Goal: Transaction & Acquisition: Purchase product/service

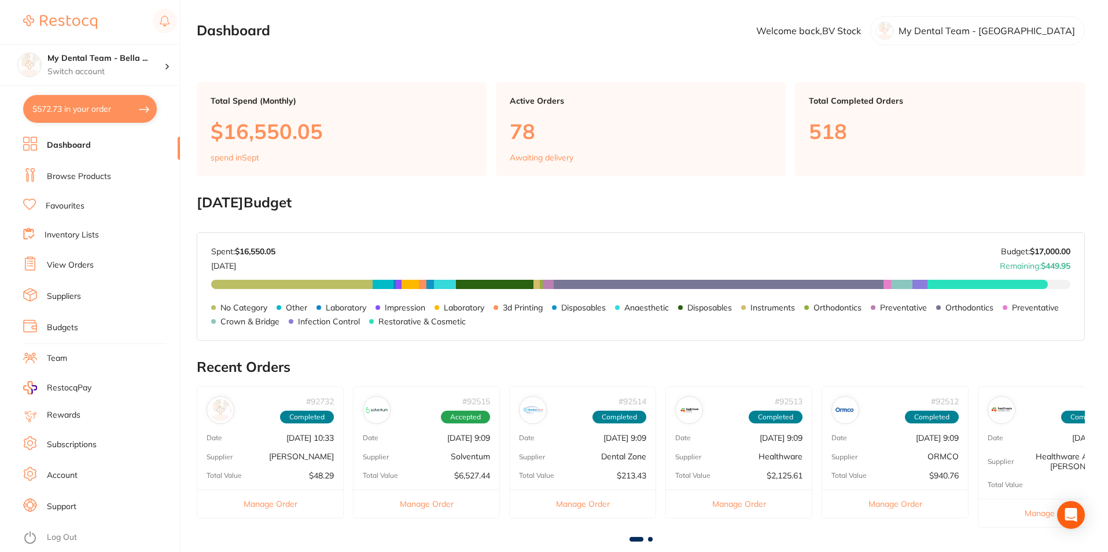
click at [96, 104] on button "$572.73 in your order" at bounding box center [90, 109] width 134 height 28
checkbox input "true"
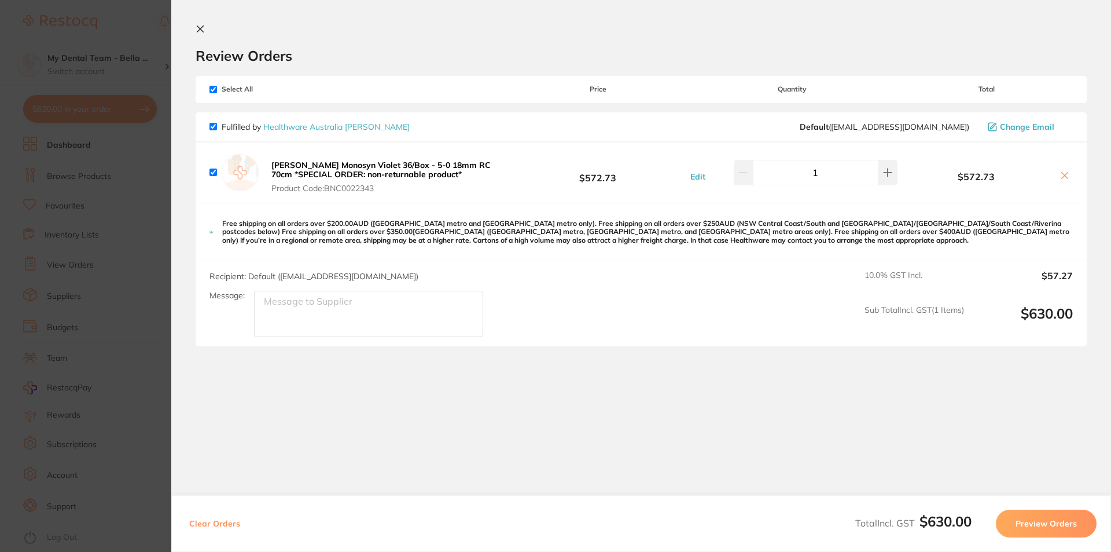
click at [139, 167] on section "Update RRP Set your pre negotiated price for this item. Item Agreed RRP (excl. …" at bounding box center [555, 276] width 1111 height 552
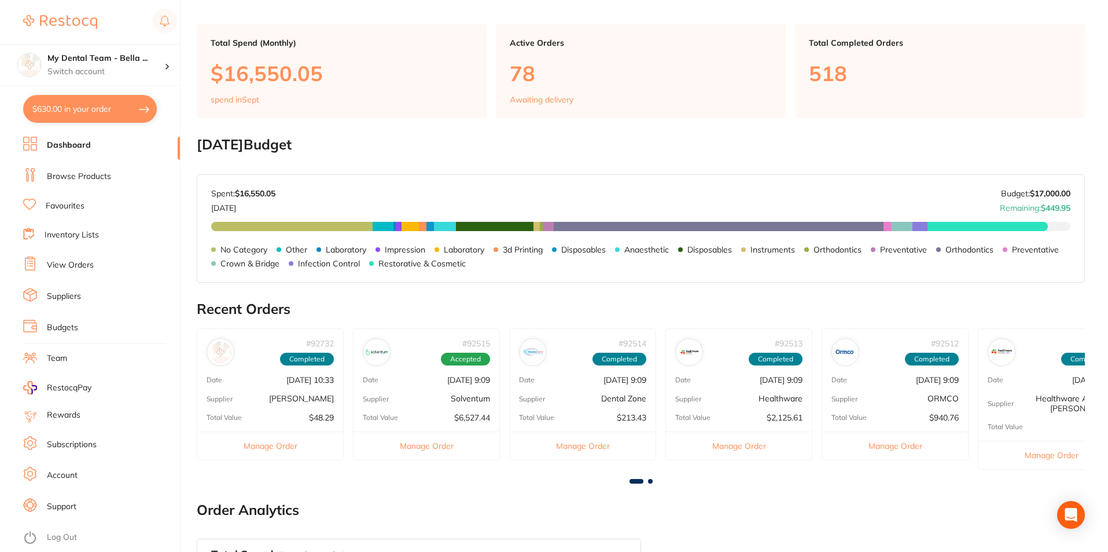
click at [252, 445] on button "Manage Order" at bounding box center [270, 445] width 146 height 28
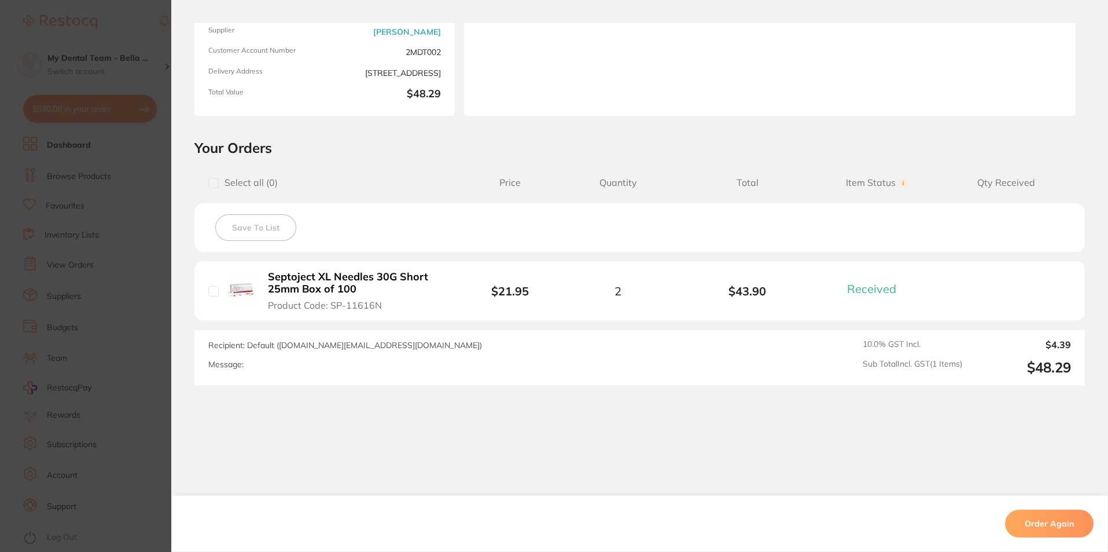
scroll to position [151, 0]
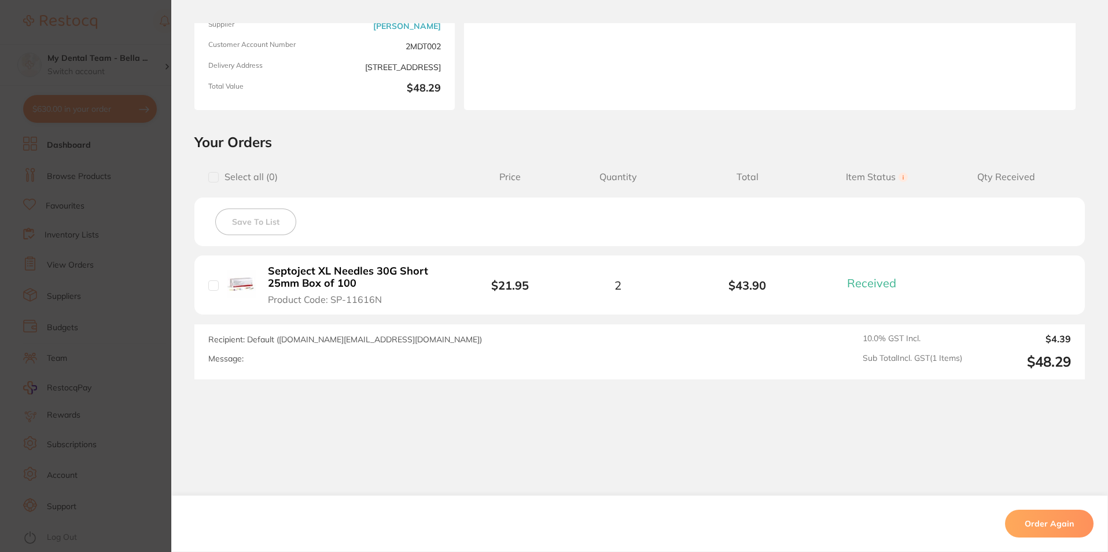
click at [153, 309] on section "Order ID: Restocq- 92732 Order Information 1 Received Completed Order Order Dat…" at bounding box center [554, 276] width 1108 height 552
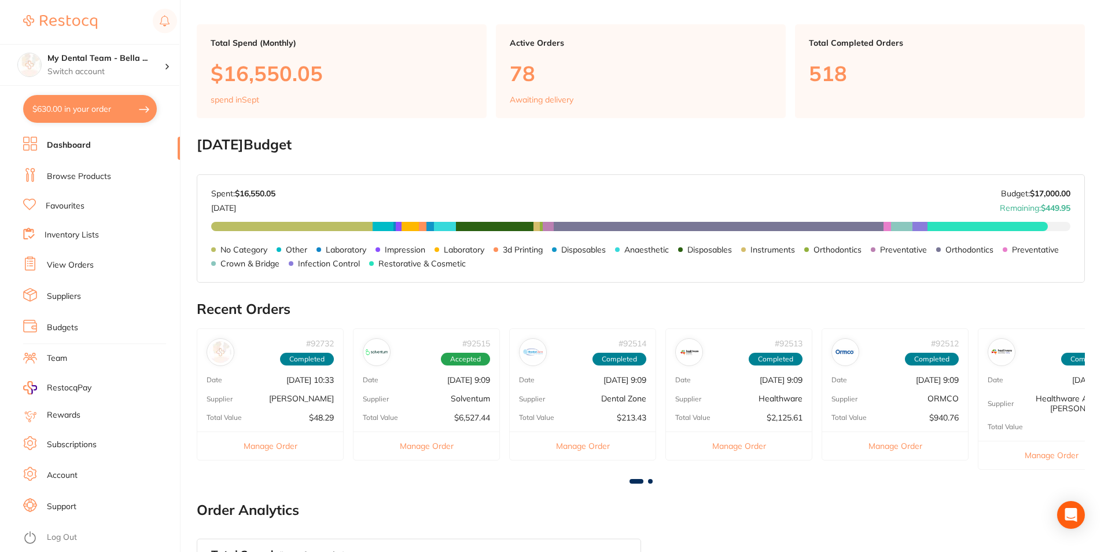
click at [81, 265] on link "View Orders" at bounding box center [70, 265] width 47 height 12
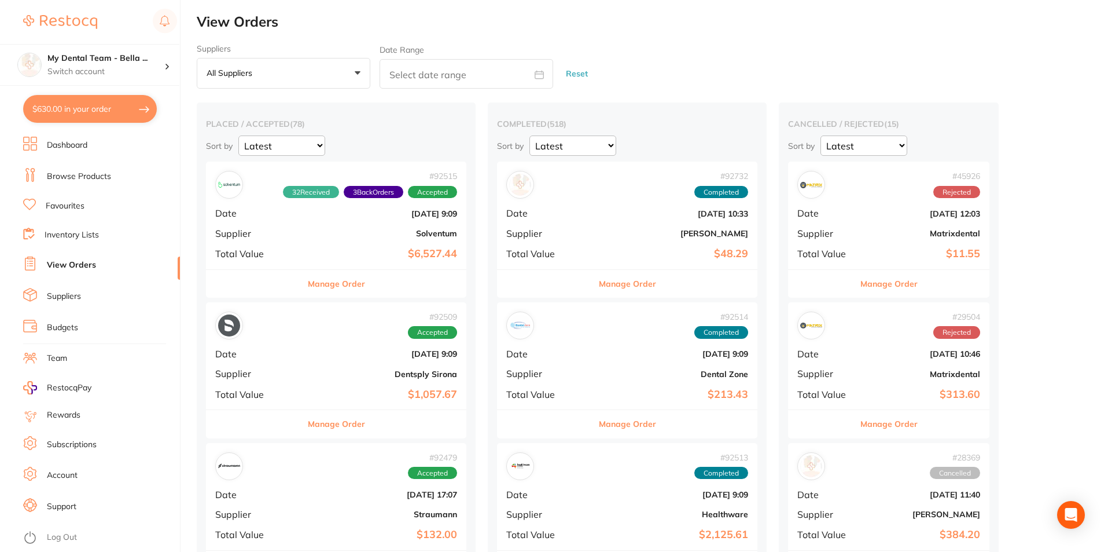
click at [321, 285] on button "Manage Order" at bounding box center [336, 284] width 57 height 28
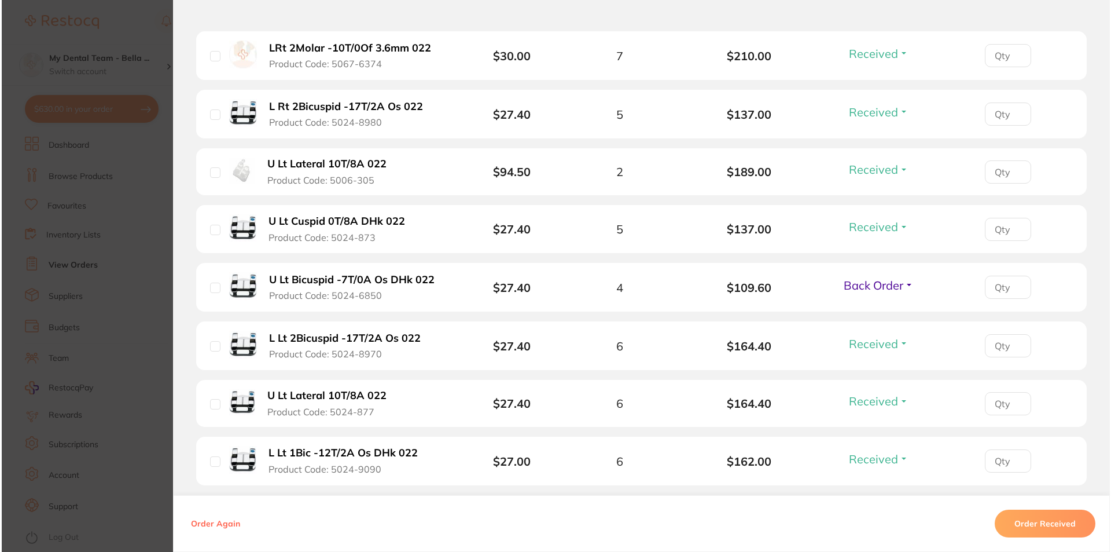
scroll to position [521, 0]
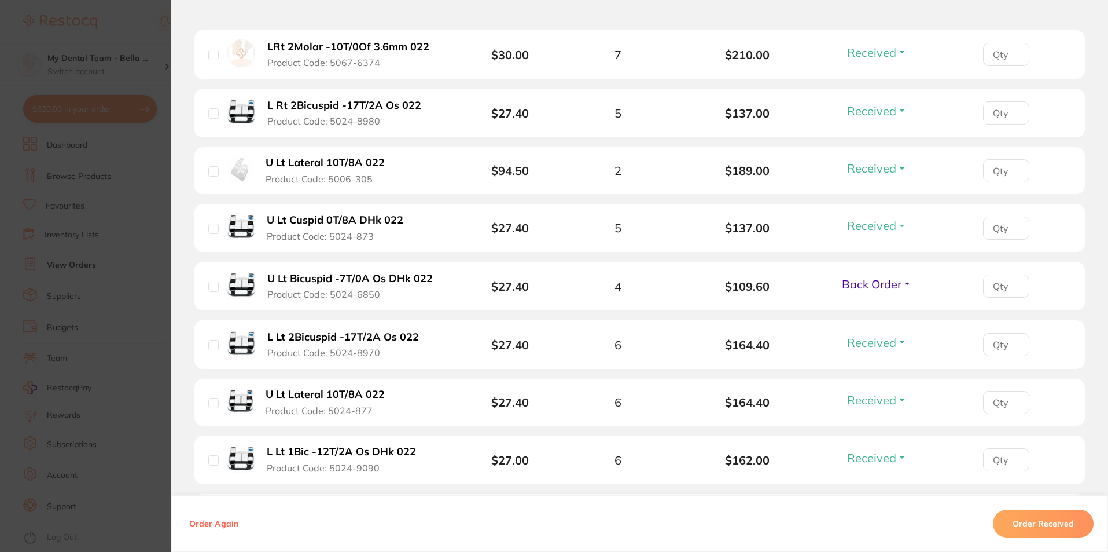
click at [354, 163] on b "U Lt Lateral 10T/8A 022" at bounding box center [325, 163] width 119 height 12
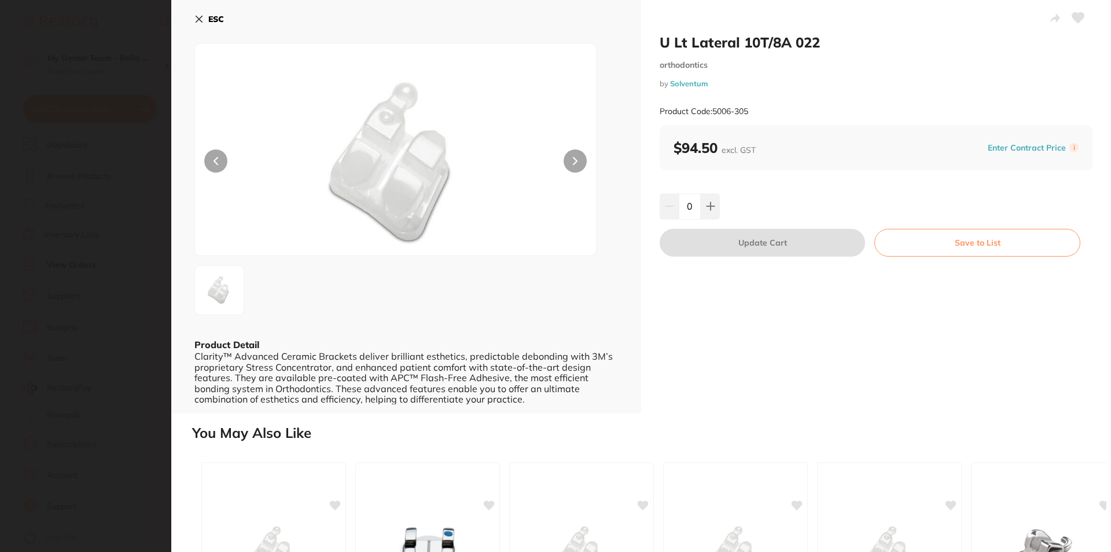
scroll to position [257, 0]
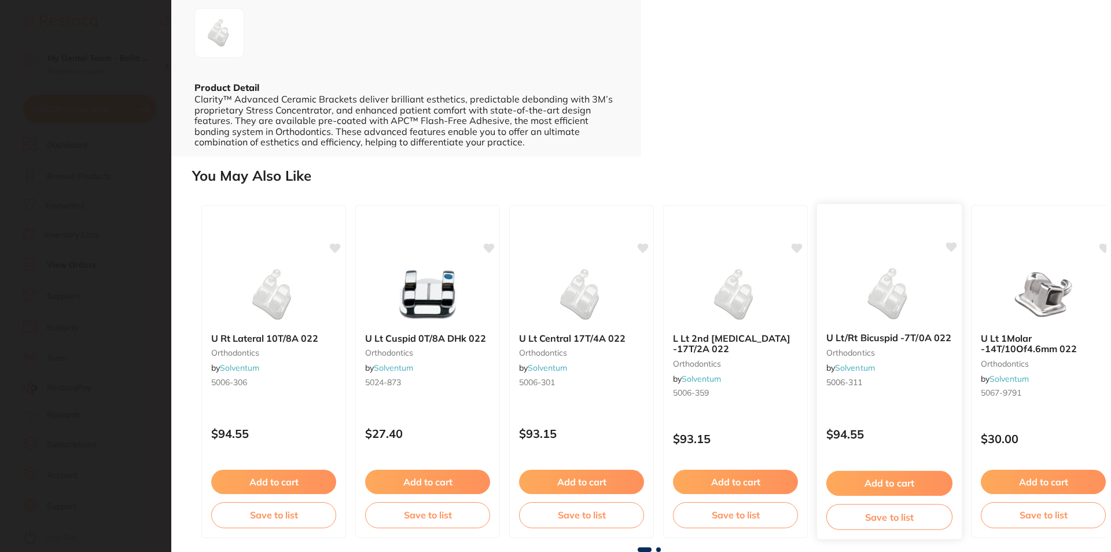
click at [897, 289] on img at bounding box center [889, 294] width 76 height 58
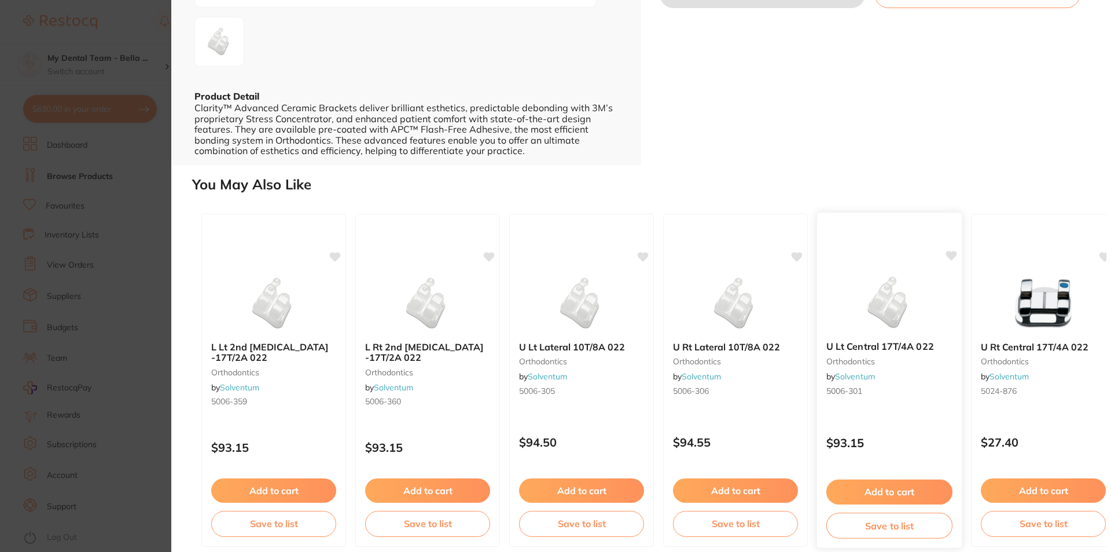
scroll to position [257, 0]
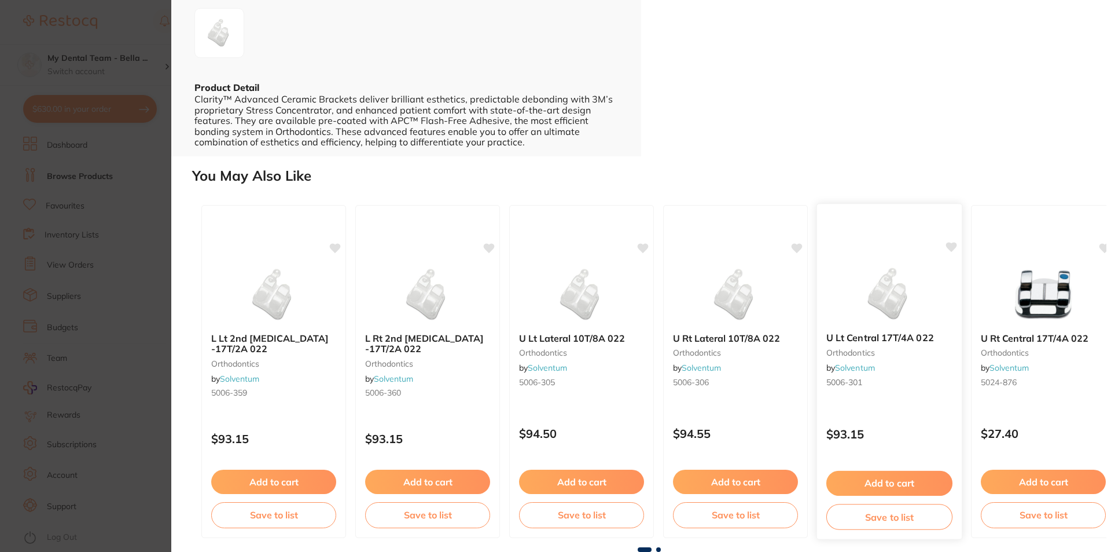
click at [900, 293] on img at bounding box center [889, 294] width 76 height 58
drag, startPoint x: 659, startPoint y: 39, endPoint x: 846, endPoint y: 41, distance: 186.4
copy h2 "U Lt Central 17T/4A 022"
click at [100, 48] on section "U Lt Central 17T/4A 022 orthodontics by Solventum Product Code: 5006-301 ESC Pr…" at bounding box center [555, 276] width 1111 height 552
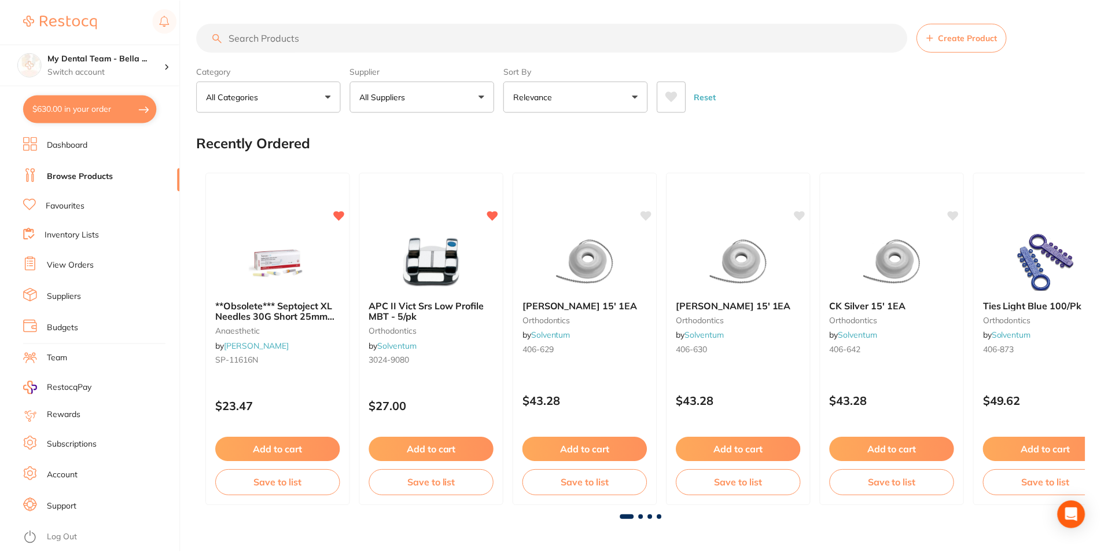
scroll to position [58, 0]
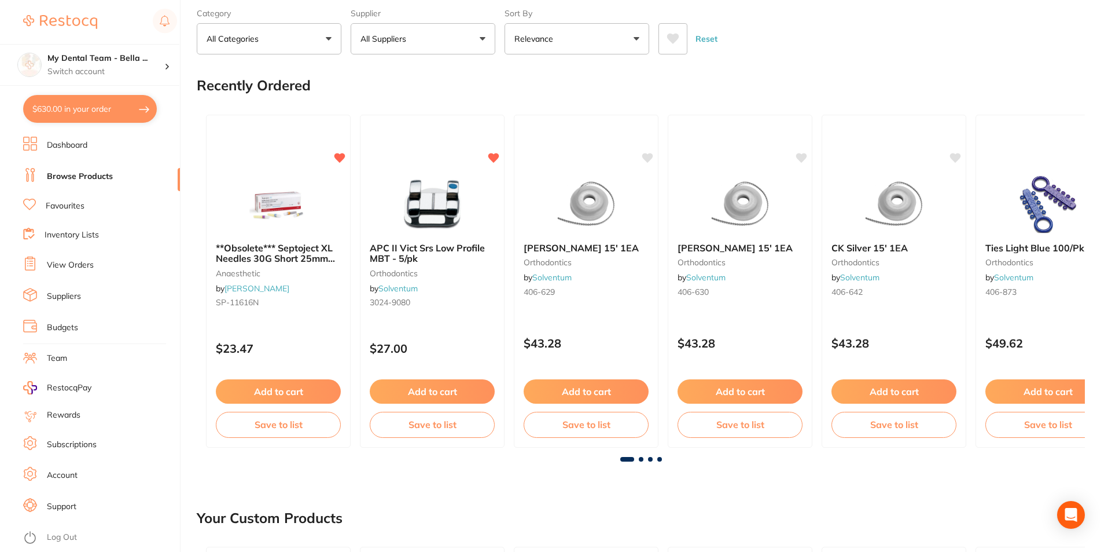
click at [97, 109] on button "$630.00 in your order" at bounding box center [90, 109] width 134 height 28
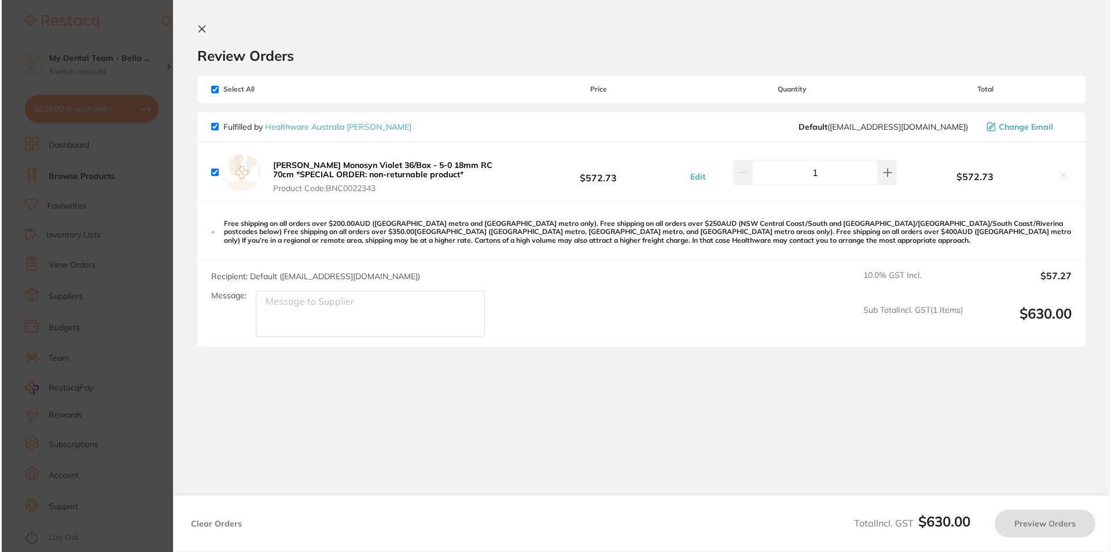
scroll to position [0, 0]
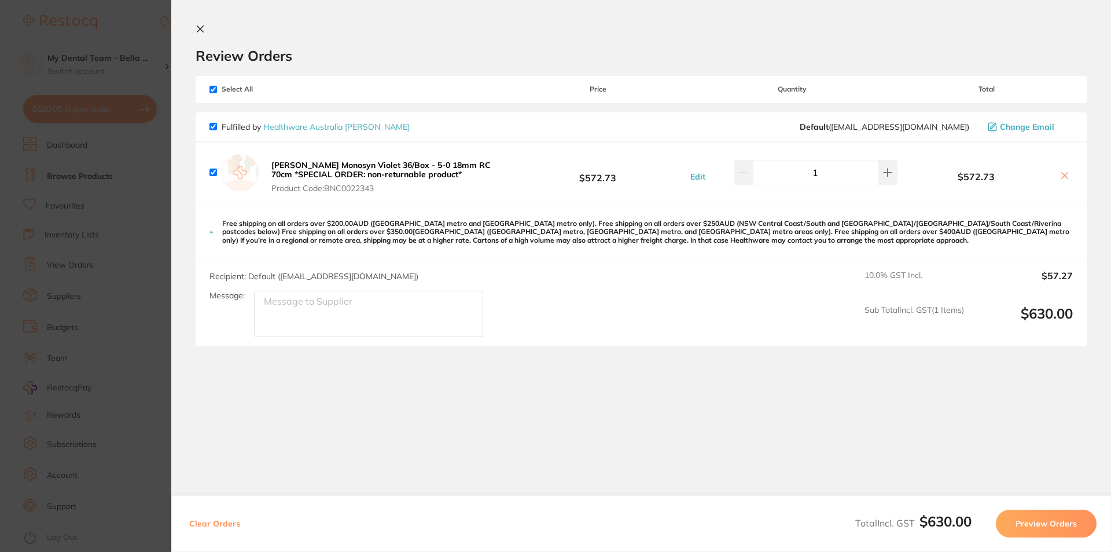
drag, startPoint x: 329, startPoint y: 174, endPoint x: 298, endPoint y: 164, distance: 32.0
click at [298, 164] on b "[PERSON_NAME] Monosyn Violet 36/Box - 5-0 18mm RC 70cm *SPECIAL ORDER: non-retu…" at bounding box center [380, 170] width 219 height 20
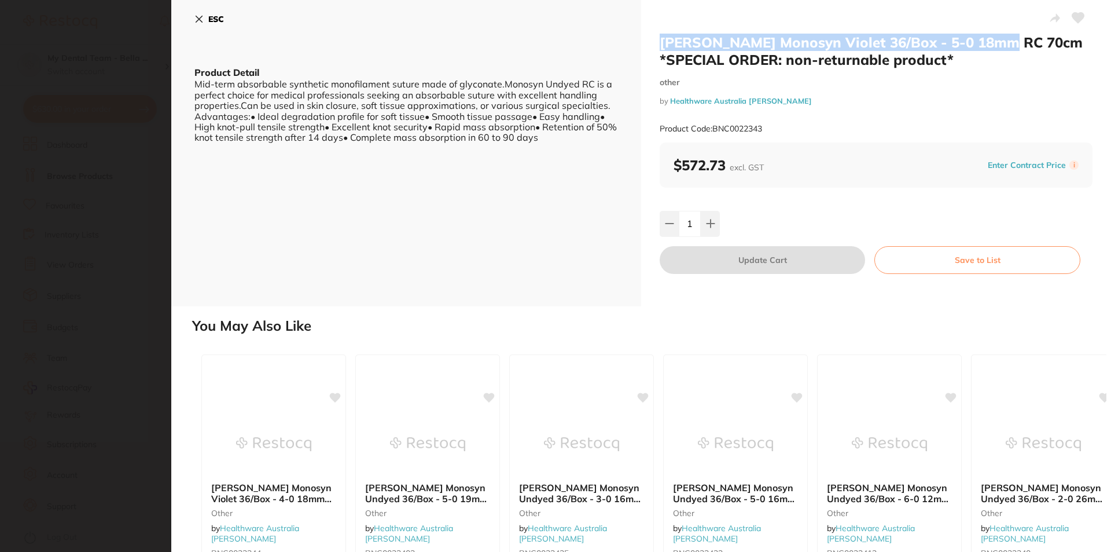
drag, startPoint x: 660, startPoint y: 41, endPoint x: 1002, endPoint y: 49, distance: 342.8
click at [1002, 49] on h2 "[PERSON_NAME] Monosyn Violet 36/Box - 5-0 18mm RC 70cm *SPECIAL ORDER: non-retu…" at bounding box center [876, 51] width 433 height 35
copy h2 "[PERSON_NAME] Monosyn Violet 36/Box - 5-0 18mm RC 70cm"
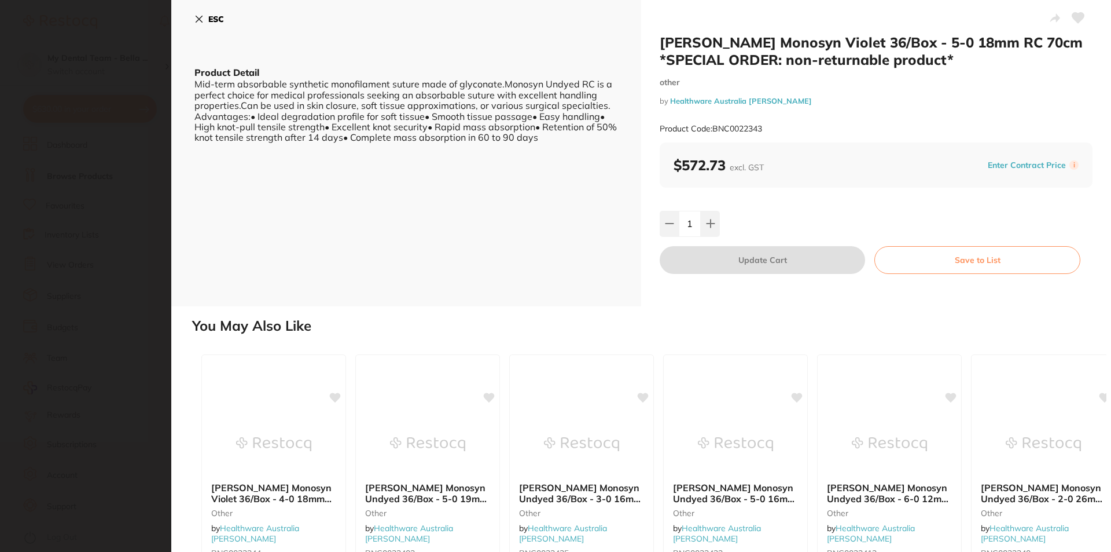
click at [137, 71] on section "[PERSON_NAME] Monosyn Violet 36/Box - 5-0 18mm RC 70cm *SPECIAL ORDER: non-retu…" at bounding box center [555, 276] width 1111 height 552
